Goal: Information Seeking & Learning: Find specific fact

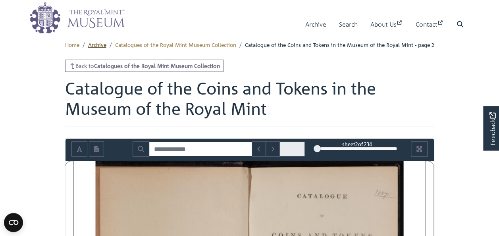
click at [98, 41] on link "Archive" at bounding box center [97, 44] width 18 height 7
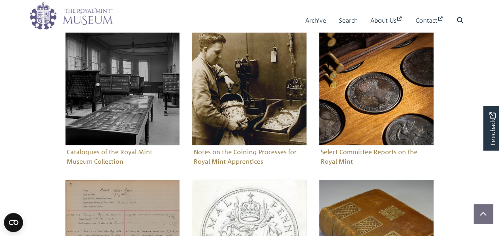
scroll to position [79, 0]
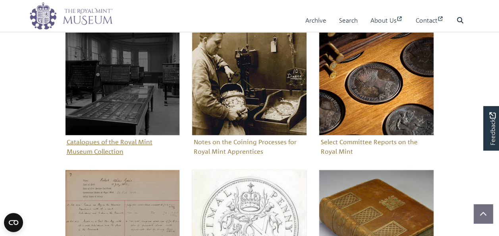
click at [123, 138] on figure "Catalogues of the Royal Mint Museum Collection" at bounding box center [122, 88] width 115 height 137
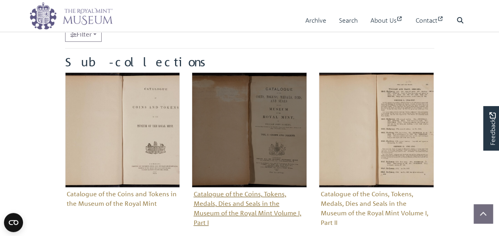
scroll to position [238, 0]
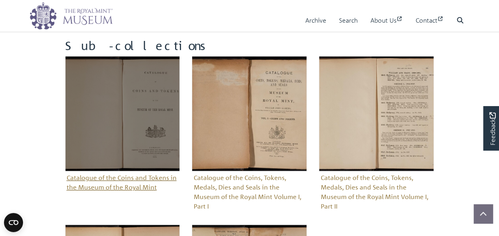
click at [118, 187] on figure "Catalogue of the Coins and Tokens in the Museum of the Royal Mint" at bounding box center [122, 124] width 115 height 137
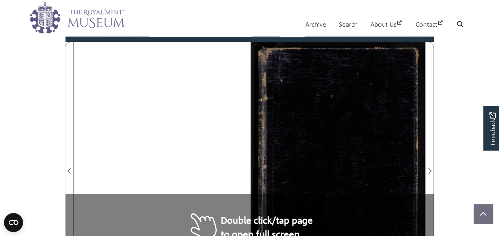
scroll to position [40, 0]
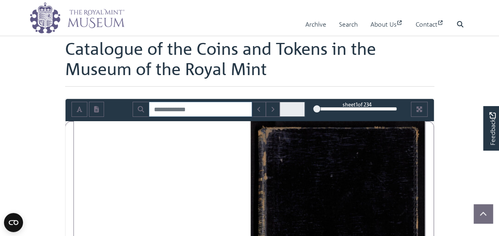
click at [193, 106] on input "Search for" at bounding box center [200, 109] width 103 height 15
click at [195, 104] on input "****" at bounding box center [200, 109] width 103 height 15
type input "****"
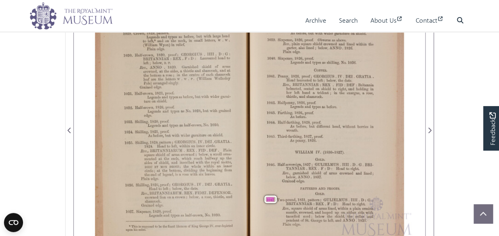
scroll to position [159, 0]
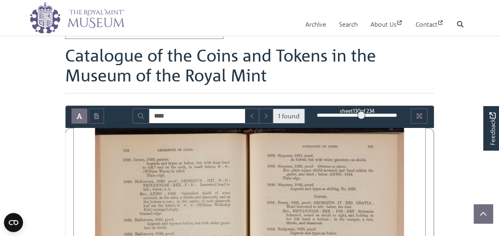
scroll to position [40, 0]
